Goal: Task Accomplishment & Management: Complete application form

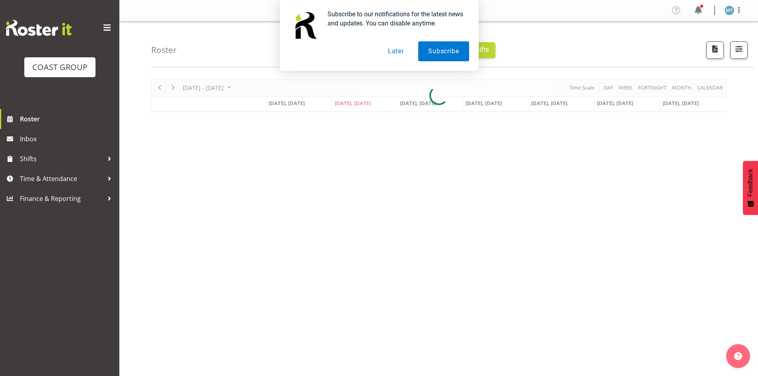
click at [391, 50] on button "Later" at bounding box center [396, 51] width 36 height 20
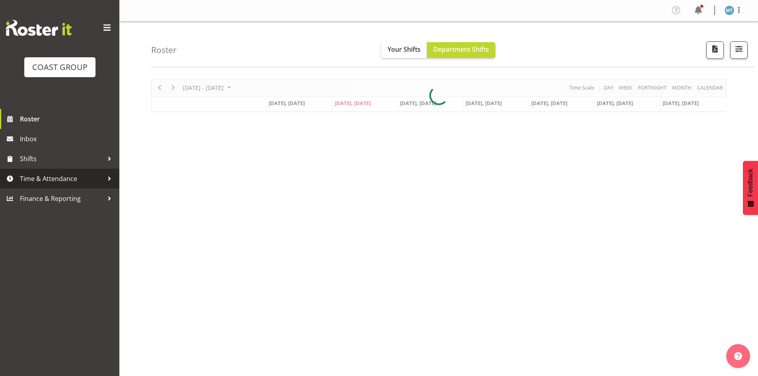
click at [69, 176] on span "Time & Attendance" at bounding box center [62, 179] width 84 height 12
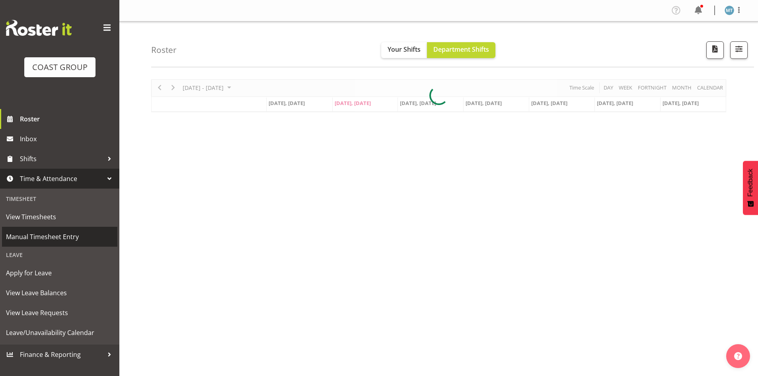
click at [61, 237] on span "Manual Timesheet Entry" at bounding box center [59, 237] width 107 height 12
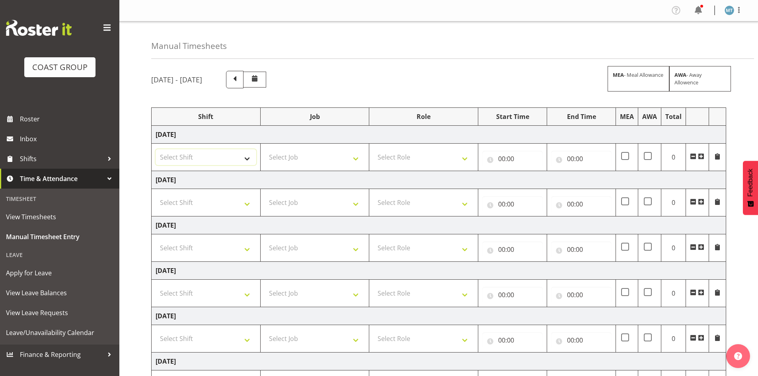
click at [229, 157] on select "Select Shift Assist Carlton EVents Assist Carlton EVents Assist Carlton Events …" at bounding box center [206, 157] width 101 height 16
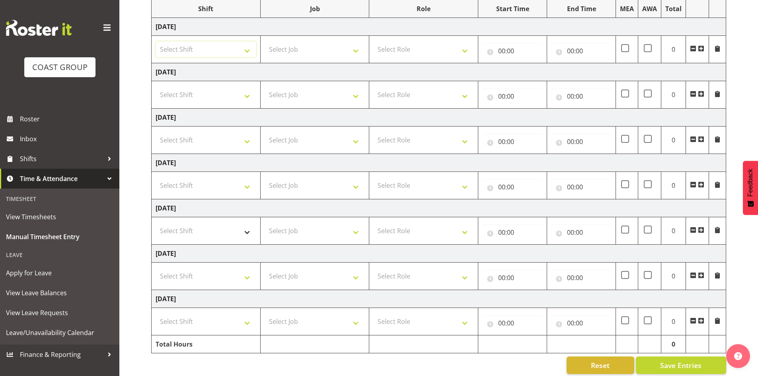
scroll to position [118, 0]
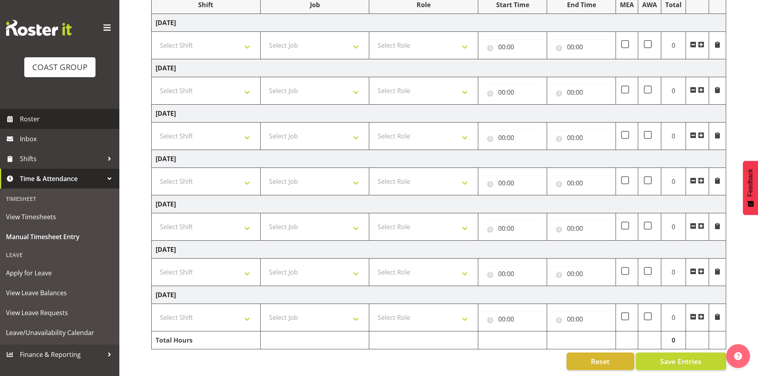
click at [51, 119] on span "Roster" at bounding box center [68, 119] width 96 height 12
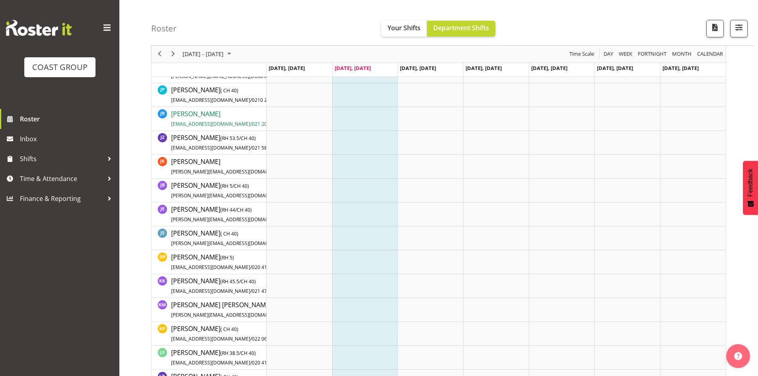
scroll to position [597, 0]
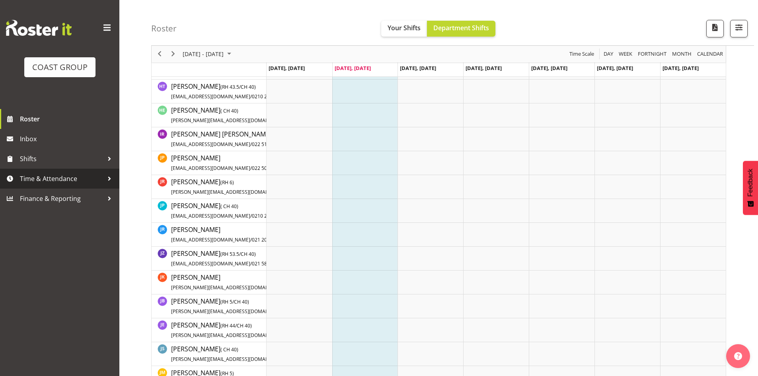
click at [49, 182] on span "Time & Attendance" at bounding box center [62, 179] width 84 height 12
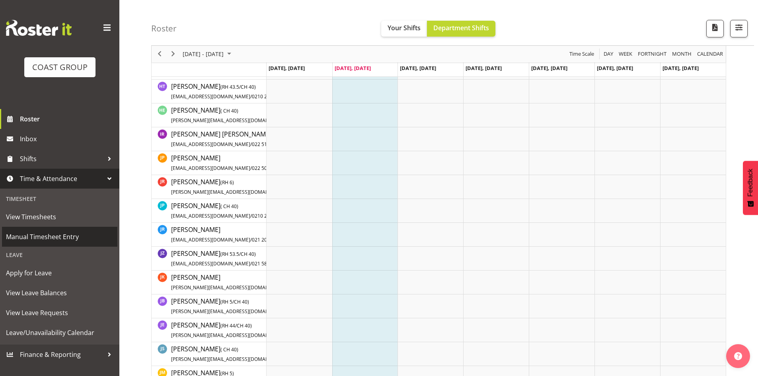
click at [48, 233] on span "Manual Timesheet Entry" at bounding box center [59, 237] width 107 height 12
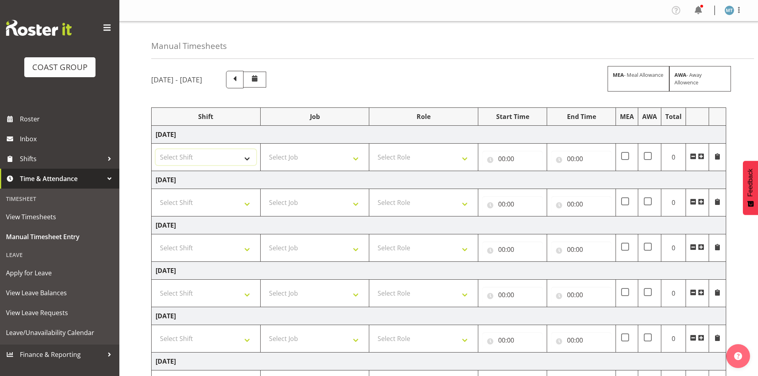
click at [239, 153] on select "Select Shift Assist Carlton EVents Assist Carlton EVents Assist Carlton Events …" at bounding box center [206, 157] width 101 height 16
select select "38155"
click at [156, 149] on select "Select Shift Assist Carlton EVents Assist Carlton EVents Assist Carlton Events …" at bounding box center [206, 157] width 101 height 16
click at [288, 153] on select "Select Job 1 Carlton Events 1 Carlton Hamilton 1 Carlton Wellington 1 EHS WAREH…" at bounding box center [315, 157] width 101 height 16
select select "69"
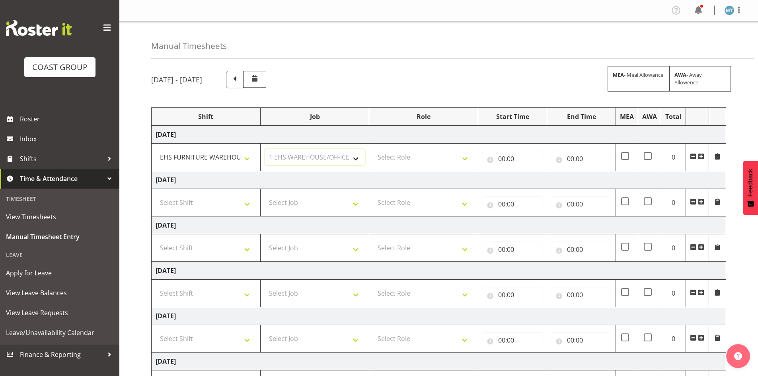
click at [265, 149] on select "Select Job 1 Carlton Events 1 Carlton Hamilton 1 Carlton Wellington 1 EHS WAREH…" at bounding box center [315, 157] width 101 height 16
click at [393, 159] on select "Select Role EHS AKL FURNITURE" at bounding box center [423, 157] width 101 height 16
select select "189"
click at [373, 149] on select "Select Role EHS AKL FURNITURE" at bounding box center [423, 157] width 101 height 16
click at [502, 158] on input "00:00" at bounding box center [512, 159] width 61 height 16
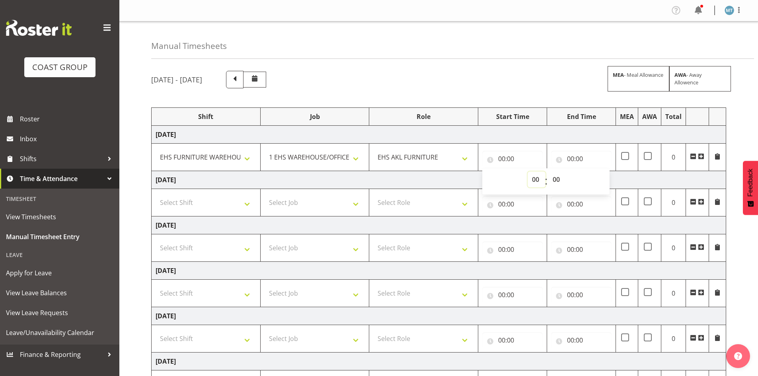
click at [535, 176] on select "00 01 02 03 04 05 06 07 08 09 10 11 12 13 14 15 16 17 18 19 20 21 22 23" at bounding box center [537, 180] width 18 height 16
select select "7"
click at [528, 172] on select "00 01 02 03 04 05 06 07 08 09 10 11 12 13 14 15 16 17 18 19 20 21 22 23" at bounding box center [537, 180] width 18 height 16
type input "07:00"
click at [558, 177] on select "00 01 02 03 04 05 06 07 08 09 10 11 12 13 14 15 16 17 18 19 20 21 22 23 24 25 2…" at bounding box center [558, 180] width 18 height 16
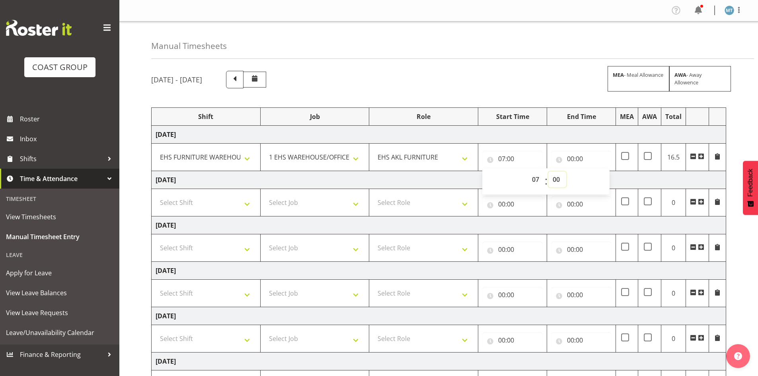
select select "30"
click at [549, 172] on select "00 01 02 03 04 05 06 07 08 09 10 11 12 13 14 15 16 17 18 19 20 21 22 23 24 25 2…" at bounding box center [558, 180] width 18 height 16
type input "07:30"
click at [576, 154] on input "00:00" at bounding box center [581, 159] width 61 height 16
click at [603, 179] on select "00 01 02 03 04 05 06 07 08 09 10 11 12 13 14 15 16 17 18 19 20 21 22 23" at bounding box center [606, 180] width 18 height 16
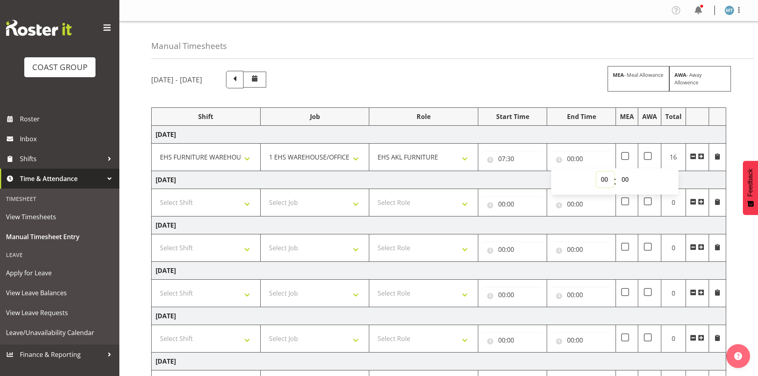
select select "16"
click at [597, 172] on select "00 01 02 03 04 05 06 07 08 09 10 11 12 13 14 15 16 17 18 19 20 21 22 23" at bounding box center [606, 180] width 18 height 16
type input "16:00"
click at [520, 176] on td "Thursday 7th August 2025" at bounding box center [439, 180] width 575 height 18
click at [222, 201] on select "Select Shift Assist Carlton EVents Assist Carlton EVents Assist Carlton Events …" at bounding box center [206, 203] width 101 height 16
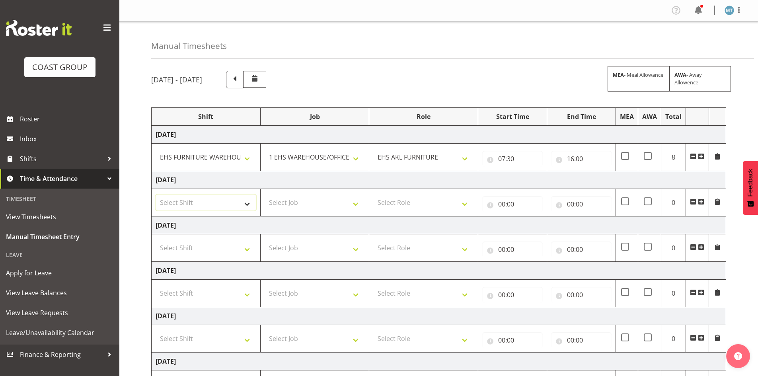
select select "38155"
click at [156, 195] on select "Select Shift Assist Carlton EVents Assist Carlton EVents Assist Carlton Events …" at bounding box center [206, 203] width 101 height 16
click at [268, 201] on select "Select Job 1 Carlton Events 1 Carlton Hamilton 1 Carlton Wellington 1 EHS WAREH…" at bounding box center [315, 203] width 101 height 16
select select "69"
click at [265, 195] on select "Select Job 1 Carlton Events 1 Carlton Hamilton 1 Carlton Wellington 1 EHS WAREH…" at bounding box center [315, 203] width 101 height 16
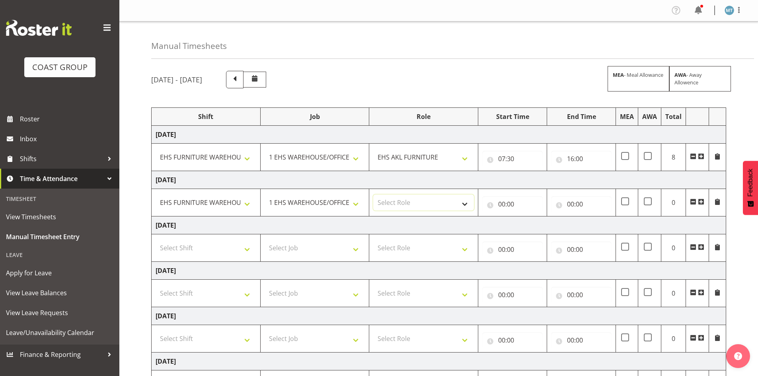
click at [396, 200] on select "Select Role EHS AKL FURNITURE" at bounding box center [423, 203] width 101 height 16
select select "189"
click at [373, 195] on select "Select Role EHS AKL FURNITURE" at bounding box center [423, 203] width 101 height 16
click at [499, 201] on input "00:00" at bounding box center [512, 204] width 61 height 16
click at [532, 227] on select "00 01 02 03 04 05 06 07 08 09 10 11 12 13 14 15 16 17 18 19 20 21 22 23" at bounding box center [537, 225] width 18 height 16
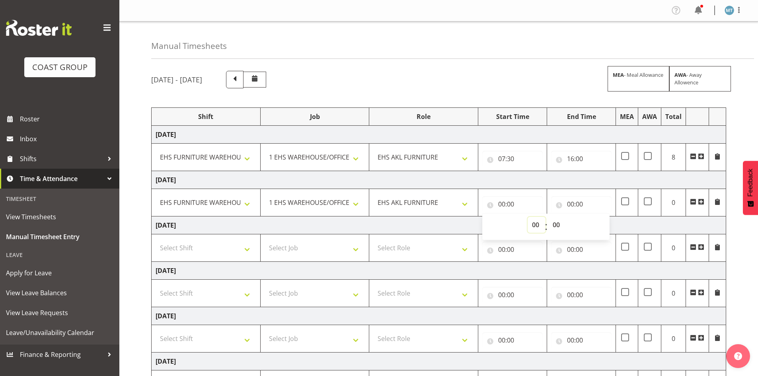
select select "7"
click at [528, 217] on select "00 01 02 03 04 05 06 07 08 09 10 11 12 13 14 15 16 17 18 19 20 21 22 23" at bounding box center [537, 225] width 18 height 16
type input "07:00"
click at [555, 226] on select "00 01 02 03 04 05 06 07 08 09 10 11 12 13 14 15 16 17 18 19 20 21 22 23 24 25 2…" at bounding box center [558, 225] width 18 height 16
select select "30"
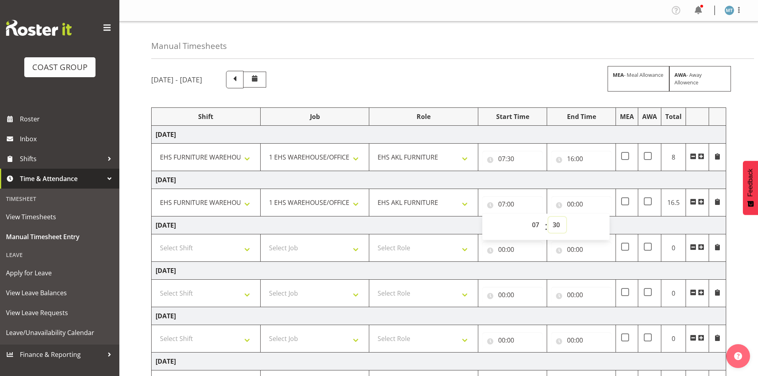
click at [549, 217] on select "00 01 02 03 04 05 06 07 08 09 10 11 12 13 14 15 16 17 18 19 20 21 22 23 24 25 2…" at bounding box center [558, 225] width 18 height 16
type input "07:30"
click at [572, 205] on input "00:00" at bounding box center [581, 204] width 61 height 16
click at [604, 224] on select "00 01 02 03 04 05 06 07 08 09 10 11 12 13 14 15 16 17 18 19 20 21 22 23" at bounding box center [606, 225] width 18 height 16
select select "16"
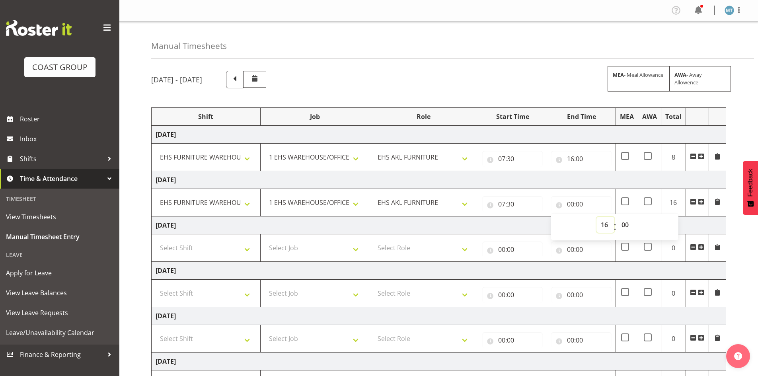
click at [597, 217] on select "00 01 02 03 04 05 06 07 08 09 10 11 12 13 14 15 16 17 18 19 20 21 22 23" at bounding box center [606, 225] width 18 height 16
type input "16:00"
click at [496, 221] on td "Friday 8th August 2025" at bounding box center [439, 226] width 575 height 18
click at [241, 247] on select "Select Shift Assist Carlton EVents Assist Carlton EVents Assist Carlton Events …" at bounding box center [206, 248] width 101 height 16
select select "38155"
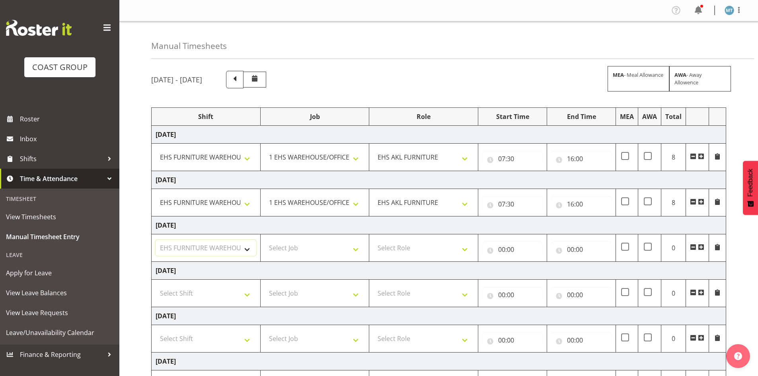
click at [156, 240] on select "Select Shift Assist Carlton EVents Assist Carlton EVents Assist Carlton Events …" at bounding box center [206, 248] width 101 height 16
click at [279, 248] on select "Select Job 1 Carlton Events 1 Carlton Hamilton 1 Carlton Wellington 1 EHS WAREH…" at bounding box center [315, 248] width 101 height 16
select select "69"
click at [265, 240] on select "Select Job 1 Carlton Events 1 Carlton Hamilton 1 Carlton Wellington 1 EHS WAREH…" at bounding box center [315, 248] width 101 height 16
click at [405, 252] on select "Select Role EHS AKL FURNITURE" at bounding box center [423, 248] width 101 height 16
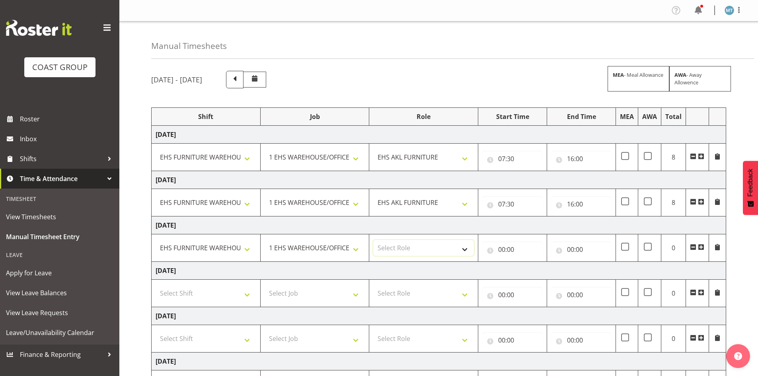
select select "189"
click at [373, 240] on select "Select Role EHS AKL FURNITURE" at bounding box center [423, 248] width 101 height 16
click at [503, 250] on input "00:00" at bounding box center [512, 250] width 61 height 16
click at [533, 266] on select "00 01 02 03 04 05 06 07 08 09 10 11 12 13 14 15 16 17 18 19 20 21 22 23" at bounding box center [537, 270] width 18 height 16
select select "7"
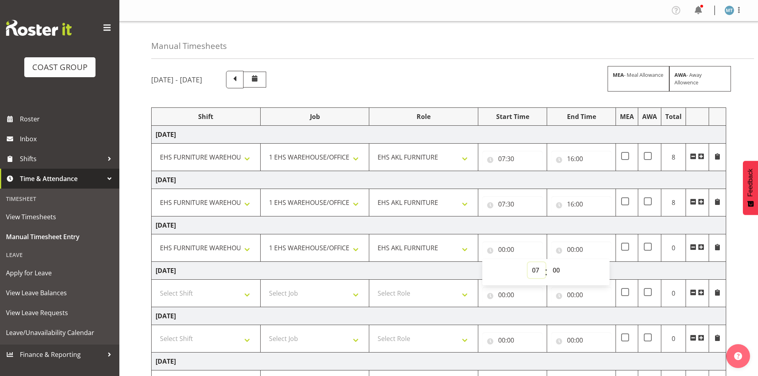
click at [528, 262] on select "00 01 02 03 04 05 06 07 08 09 10 11 12 13 14 15 16 17 18 19 20 21 22 23" at bounding box center [537, 270] width 18 height 16
type input "07:00"
click at [555, 268] on select "00 01 02 03 04 05 06 07 08 09 10 11 12 13 14 15 16 17 18 19 20 21 22 23 24 25 2…" at bounding box center [558, 270] width 18 height 16
select select "30"
click at [549, 262] on select "00 01 02 03 04 05 06 07 08 09 10 11 12 13 14 15 16 17 18 19 20 21 22 23 24 25 2…" at bounding box center [558, 270] width 18 height 16
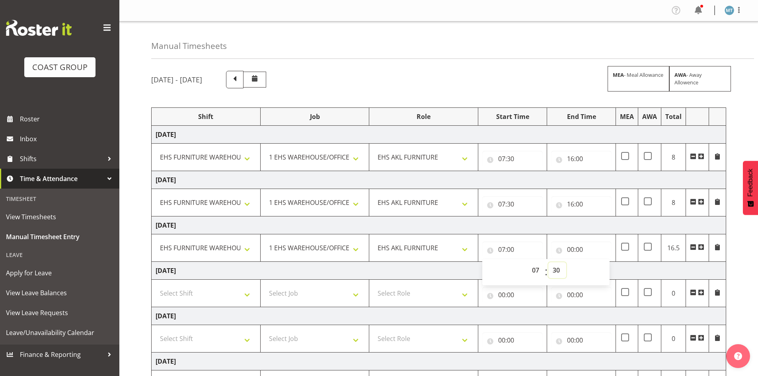
type input "07:30"
click at [569, 245] on input "00:00" at bounding box center [581, 250] width 61 height 16
click at [602, 267] on select "00 01 02 03 04 05 06 07 08 09 10 11 12 13 14 15 16 17 18 19 20 21 22 23" at bounding box center [606, 270] width 18 height 16
select select "16"
click at [597, 262] on select "00 01 02 03 04 05 06 07 08 09 10 11 12 13 14 15 16 17 18 19 20 21 22 23" at bounding box center [606, 270] width 18 height 16
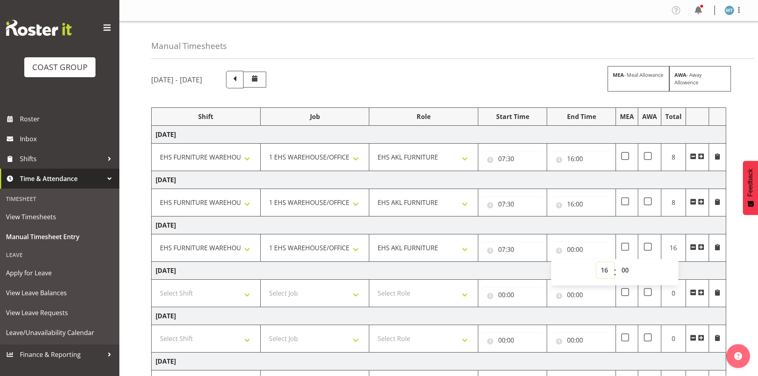
type input "16:00"
click at [527, 270] on td "Saturday 9th August 2025" at bounding box center [439, 271] width 575 height 18
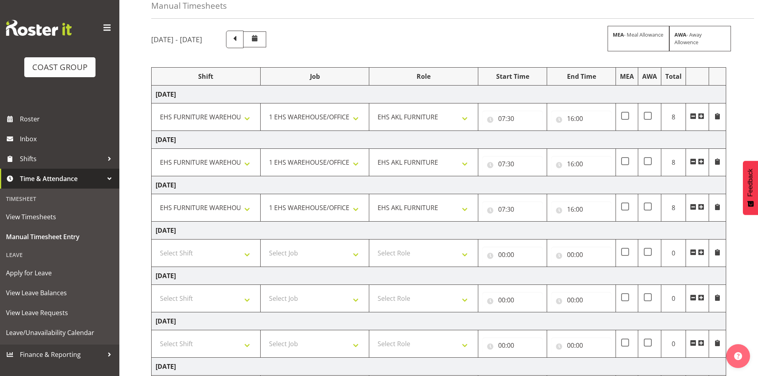
scroll to position [80, 0]
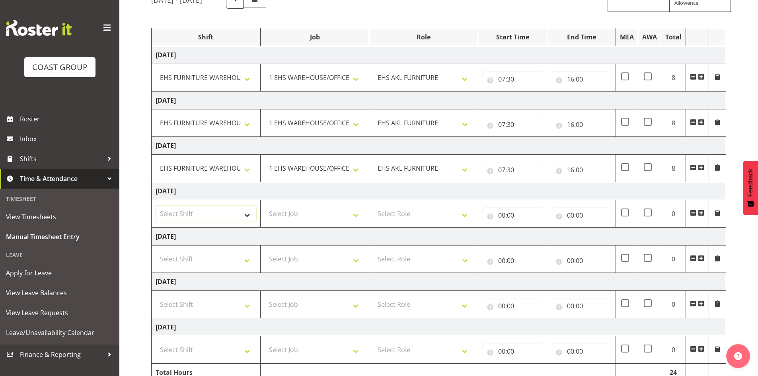
click at [226, 214] on select "Select Shift Assist Carlton EVents Assist Carlton EVents Assist Carlton Events …" at bounding box center [206, 214] width 101 height 16
select select "38155"
click at [156, 206] on select "Select Shift Assist Carlton EVents Assist Carlton EVents Assist Carlton Events …" at bounding box center [206, 214] width 101 height 16
click at [301, 211] on select "Select Job 1 Carlton Events 1 Carlton Hamilton 1 Carlton Wellington 1 EHS WAREH…" at bounding box center [315, 214] width 101 height 16
select select "69"
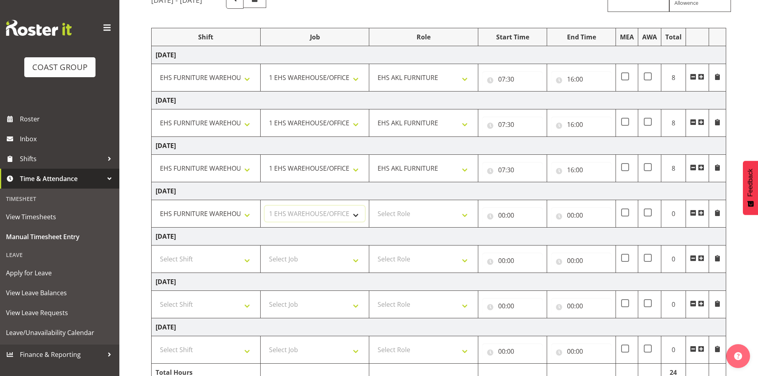
click at [265, 206] on select "Select Job 1 Carlton Events 1 Carlton Hamilton 1 Carlton Wellington 1 EHS WAREH…" at bounding box center [315, 214] width 101 height 16
click at [383, 210] on select "Select Role EHS AKL FURNITURE" at bounding box center [423, 214] width 101 height 16
select select "189"
click at [373, 206] on select "Select Role EHS AKL FURNITURE" at bounding box center [423, 214] width 101 height 16
click at [506, 214] on input "00:00" at bounding box center [512, 215] width 61 height 16
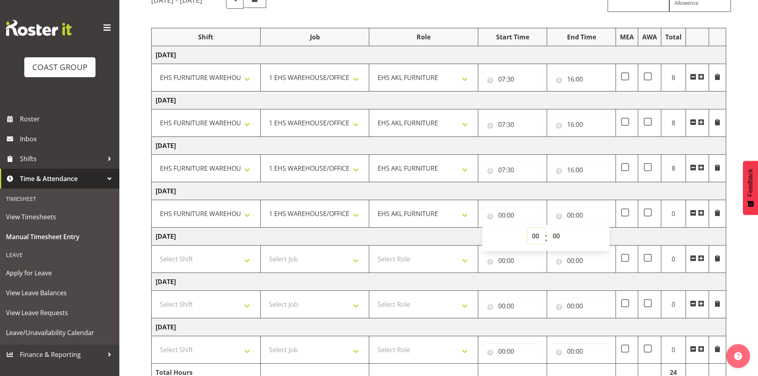
click at [537, 236] on select "00 01 02 03 04 05 06 07 08 09 10 11 12 13 14 15 16 17 18 19 20 21 22 23" at bounding box center [537, 236] width 18 height 16
select select "8"
click at [528, 228] on select "00 01 02 03 04 05 06 07 08 09 10 11 12 13 14 15 16 17 18 19 20 21 22 23" at bounding box center [537, 236] width 18 height 16
type input "08:00"
click at [575, 215] on input "00:00" at bounding box center [581, 215] width 61 height 16
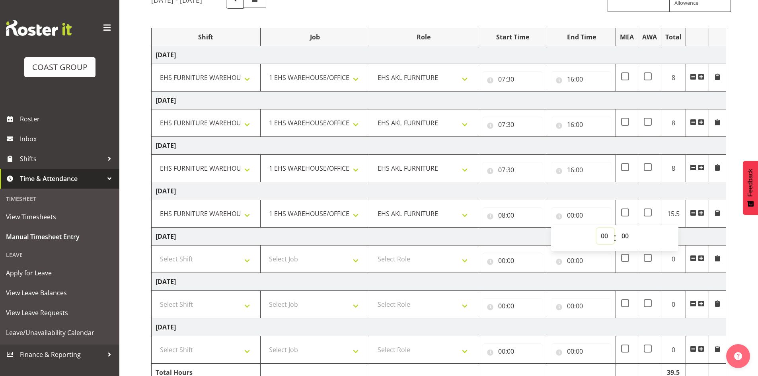
click at [603, 236] on select "00 01 02 03 04 05 06 07 08 09 10 11 12 13 14 15 16 17 18 19 20 21 22 23" at bounding box center [606, 236] width 18 height 16
select select "21"
click at [597, 228] on select "00 01 02 03 04 05 06 07 08 09 10 11 12 13 14 15 16 17 18 19 20 21 22 23" at bounding box center [606, 236] width 18 height 16
type input "21:00"
click at [530, 238] on td "Sunday 10th August 2025" at bounding box center [439, 237] width 575 height 18
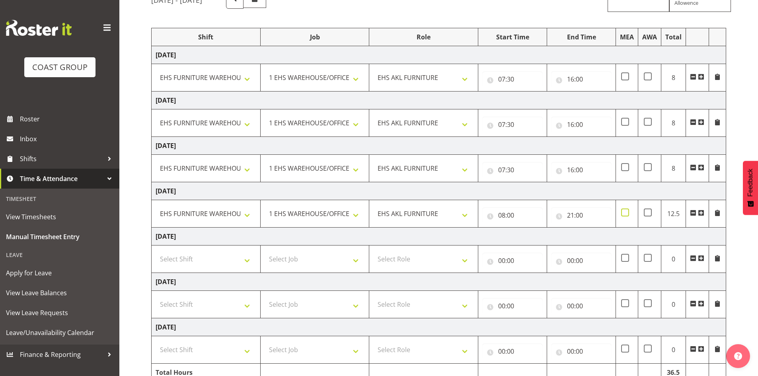
click at [628, 212] on span at bounding box center [625, 213] width 8 height 8
click at [627, 212] on input "checkbox" at bounding box center [623, 212] width 5 height 5
checkbox input "true"
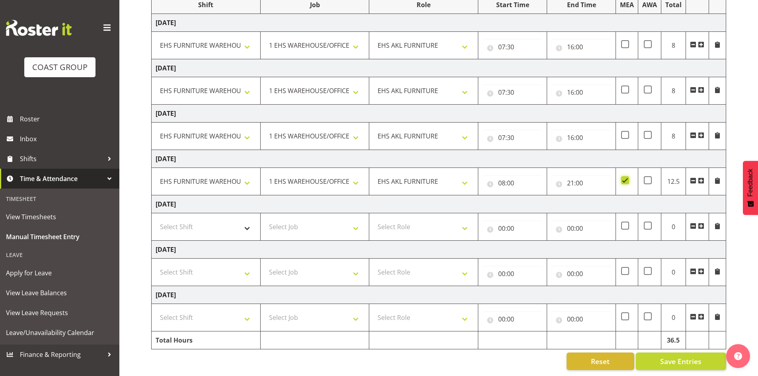
scroll to position [118, 0]
click at [232, 270] on select "Select Shift Assist Carlton EVents Assist Carlton EVents Assist Carlton Events …" at bounding box center [206, 272] width 101 height 16
select select "38155"
click at [156, 264] on select "Select Shift Assist Carlton EVents Assist Carlton EVents Assist Carlton Events …" at bounding box center [206, 272] width 101 height 16
click at [284, 265] on select "Select Job 1 Carlton Events 1 Carlton Hamilton 1 Carlton Wellington 1 EHS WAREH…" at bounding box center [315, 272] width 101 height 16
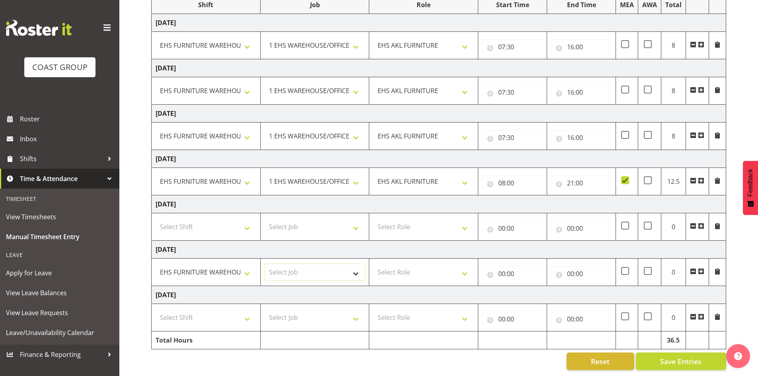
select select "69"
click at [265, 264] on select "Select Job 1 Carlton Events 1 Carlton Hamilton 1 Carlton Wellington 1 EHS WAREH…" at bounding box center [315, 272] width 101 height 16
click at [409, 270] on select "Select Role EHS AKL FURNITURE" at bounding box center [423, 272] width 101 height 16
select select "189"
click at [373, 264] on select "Select Role EHS AKL FURNITURE" at bounding box center [423, 272] width 101 height 16
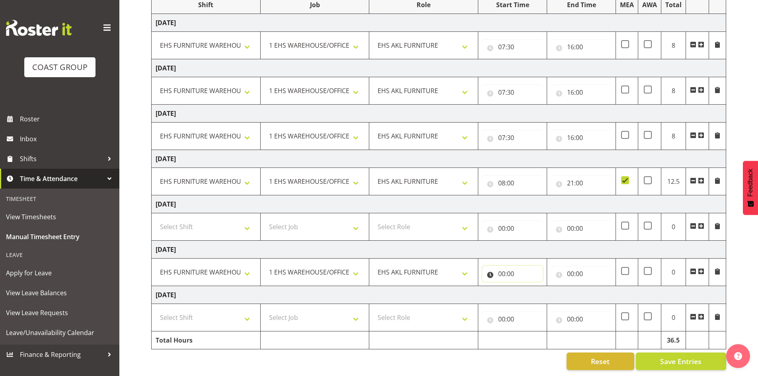
click at [504, 266] on input "00:00" at bounding box center [512, 274] width 61 height 16
click at [536, 289] on select "00 01 02 03 04 05 06 07 08 09 10 11 12 13 14 15 16 17 18 19 20 21 22 23" at bounding box center [537, 295] width 18 height 16
select select "8"
click at [528, 287] on select "00 01 02 03 04 05 06 07 08 09 10 11 12 13 14 15 16 17 18 19 20 21 22 23" at bounding box center [537, 295] width 18 height 16
type input "08:00"
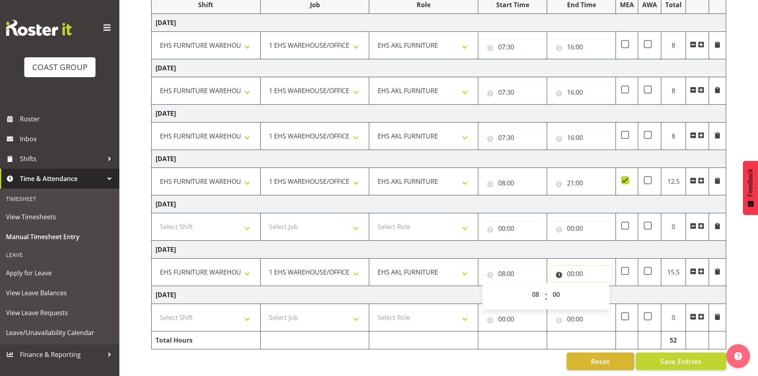
click at [568, 270] on input "00:00" at bounding box center [581, 274] width 61 height 16
click at [605, 287] on select "00 01 02 03 04 05 06 07 08 09 10 11 12 13 14 15 16 17 18 19 20 21 22 23" at bounding box center [606, 295] width 18 height 16
select select "15"
click at [597, 287] on select "00 01 02 03 04 05 06 07 08 09 10 11 12 13 14 15 16 17 18 19 20 21 22 23" at bounding box center [606, 295] width 18 height 16
type input "15:00"
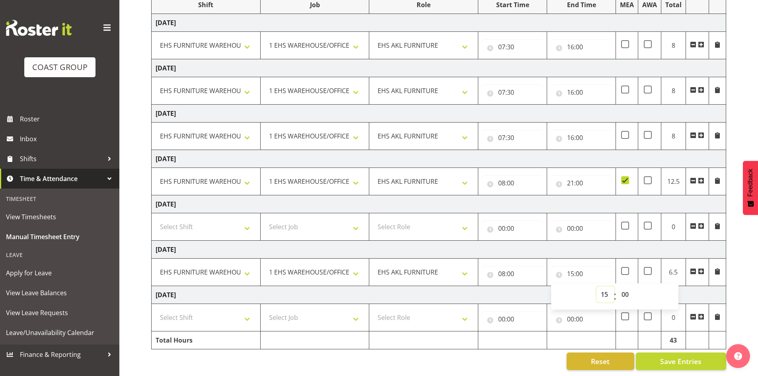
click at [602, 288] on select "00 01 02 03 04 05 06 07 08 09 10 11 12 13 14 15 16 17 18 19 20 21 22 23" at bounding box center [606, 295] width 18 height 16
select select "17"
click at [597, 287] on select "00 01 02 03 04 05 06 07 08 09 10 11 12 13 14 15 16 17 18 19 20 21 22 23" at bounding box center [606, 295] width 18 height 16
type input "17:00"
click at [627, 288] on select "00 01 02 03 04 05 06 07 08 09 10 11 12 13 14 15 16 17 18 19 20 21 22 23 24 25 2…" at bounding box center [626, 295] width 18 height 16
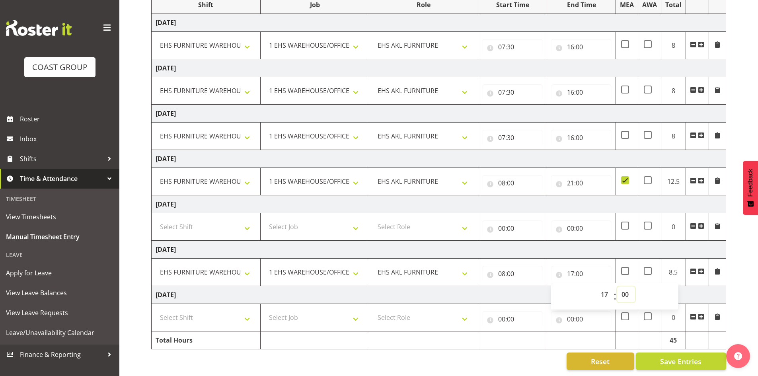
select select "30"
click at [617, 287] on select "00 01 02 03 04 05 06 07 08 09 10 11 12 13 14 15 16 17 18 19 20 21 22 23 24 25 2…" at bounding box center [626, 295] width 18 height 16
type input "17:30"
click at [534, 288] on td "Tuesday 12th August 2025" at bounding box center [439, 295] width 575 height 18
click at [219, 310] on select "Select Shift Assist Carlton EVents Assist Carlton EVents Assist Carlton Events …" at bounding box center [206, 318] width 101 height 16
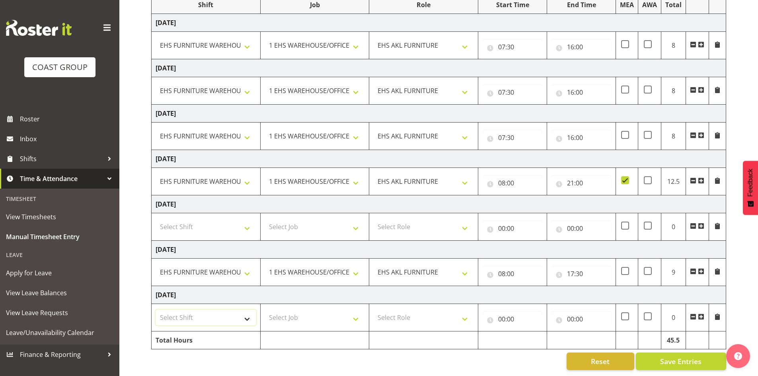
select select "38155"
click at [156, 310] on select "Select Shift Assist Carlton EVents Assist Carlton EVents Assist Carlton Events …" at bounding box center [206, 318] width 101 height 16
click at [270, 310] on select "Select Job 1 Carlton Events 1 Carlton Hamilton 1 Carlton Wellington 1 EHS WAREH…" at bounding box center [315, 318] width 101 height 16
select select "69"
click at [265, 310] on select "Select Job 1 Carlton Events 1 Carlton Hamilton 1 Carlton Wellington 1 EHS WAREH…" at bounding box center [315, 318] width 101 height 16
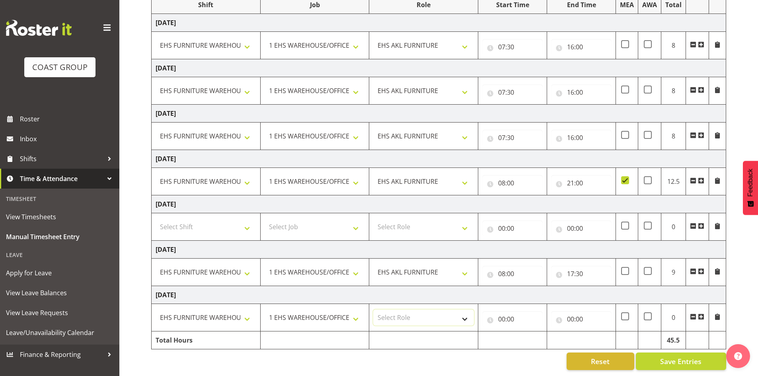
click at [424, 314] on select "Select Role EHS AKL FURNITURE" at bounding box center [423, 318] width 101 height 16
select select "189"
click at [373, 310] on select "Select Role EHS AKL FURNITURE" at bounding box center [423, 318] width 101 height 16
click at [502, 313] on input "00:00" at bounding box center [512, 319] width 61 height 16
click at [530, 336] on select "00 01 02 03 04 05 06 07 08 09 10 11 12 13 14 15 16 17 18 19 20 21 22 23" at bounding box center [537, 340] width 18 height 16
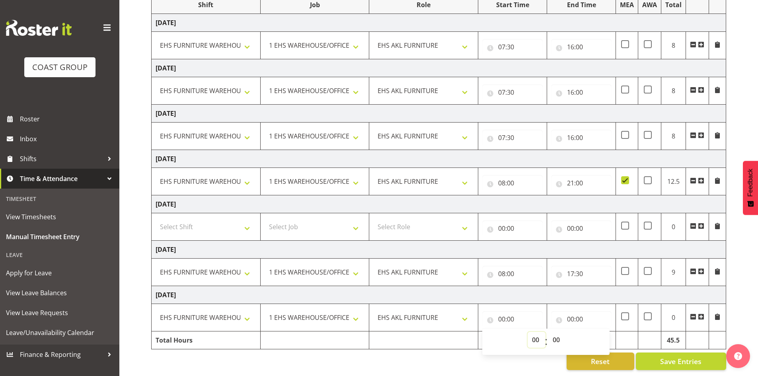
select select "8"
click at [528, 332] on select "00 01 02 03 04 05 06 07 08 09 10 11 12 13 14 15 16 17 18 19 20 21 22 23" at bounding box center [537, 340] width 18 height 16
type input "08:00"
click at [575, 314] on input "00:00" at bounding box center [581, 319] width 61 height 16
click at [604, 336] on select "00 01 02 03 04 05 06 07 08 09 10 11 12 13 14 15 16 17 18 19 20 21 22 23" at bounding box center [606, 340] width 18 height 16
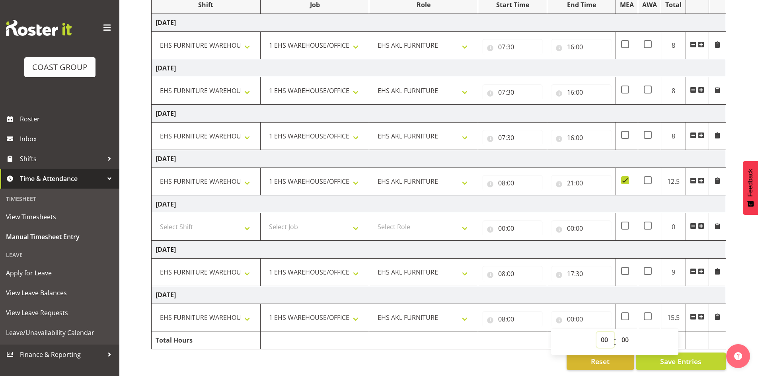
select select "16"
click at [597, 332] on select "00 01 02 03 04 05 06 07 08 09 10 11 12 13 14 15 16 17 18 19 20 21 22 23" at bounding box center [606, 340] width 18 height 16
type input "16:00"
click at [517, 354] on div "Reset Save Entries" at bounding box center [438, 362] width 575 height 18
click at [498, 311] on input "08:00" at bounding box center [512, 319] width 61 height 16
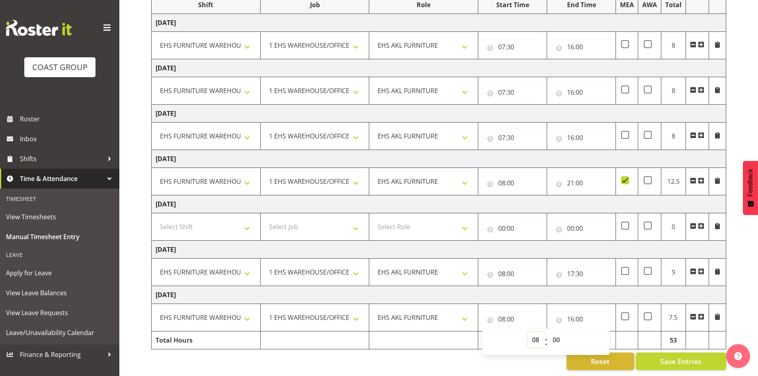
click at [533, 332] on select "00 01 02 03 04 05 06 07 08 09 10 11 12 13 14 15 16 17 18 19 20 21 22 23" at bounding box center [537, 340] width 18 height 16
select select "7"
click at [528, 332] on select "00 01 02 03 04 05 06 07 08 09 10 11 12 13 14 15 16 17 18 19 20 21 22 23" at bounding box center [537, 340] width 18 height 16
type input "07:00"
click at [553, 332] on select "00 01 02 03 04 05 06 07 08 09 10 11 12 13 14 15 16 17 18 19 20 21 22 23 24 25 2…" at bounding box center [558, 340] width 18 height 16
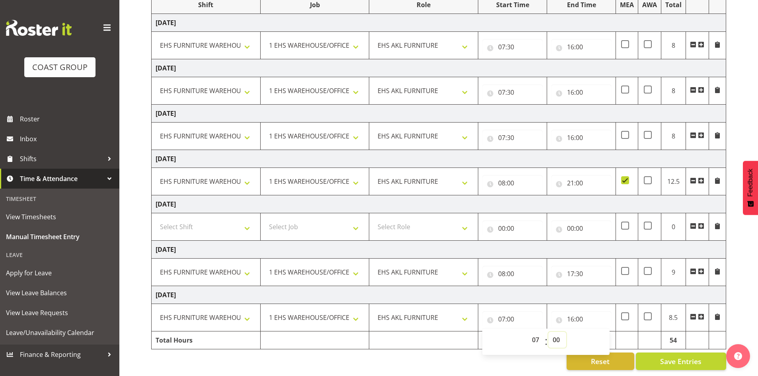
select select "30"
click at [549, 332] on select "00 01 02 03 04 05 06 07 08 09 10 11 12 13 14 15 16 17 18 19 20 21 22 23 24 25 2…" at bounding box center [558, 340] width 18 height 16
type input "07:30"
click at [549, 288] on td "Tuesday 12th August 2025" at bounding box center [439, 295] width 575 height 18
click at [671, 356] on span "Save Entries" at bounding box center [680, 361] width 41 height 10
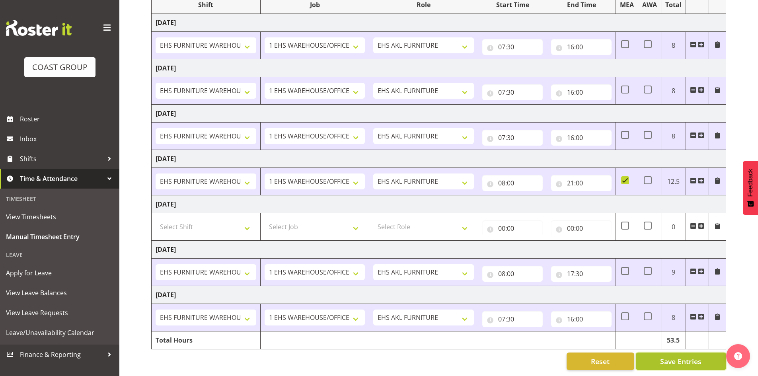
click at [656, 353] on button "Save Entries" at bounding box center [681, 362] width 90 height 18
